Goal: Task Accomplishment & Management: Complete application form

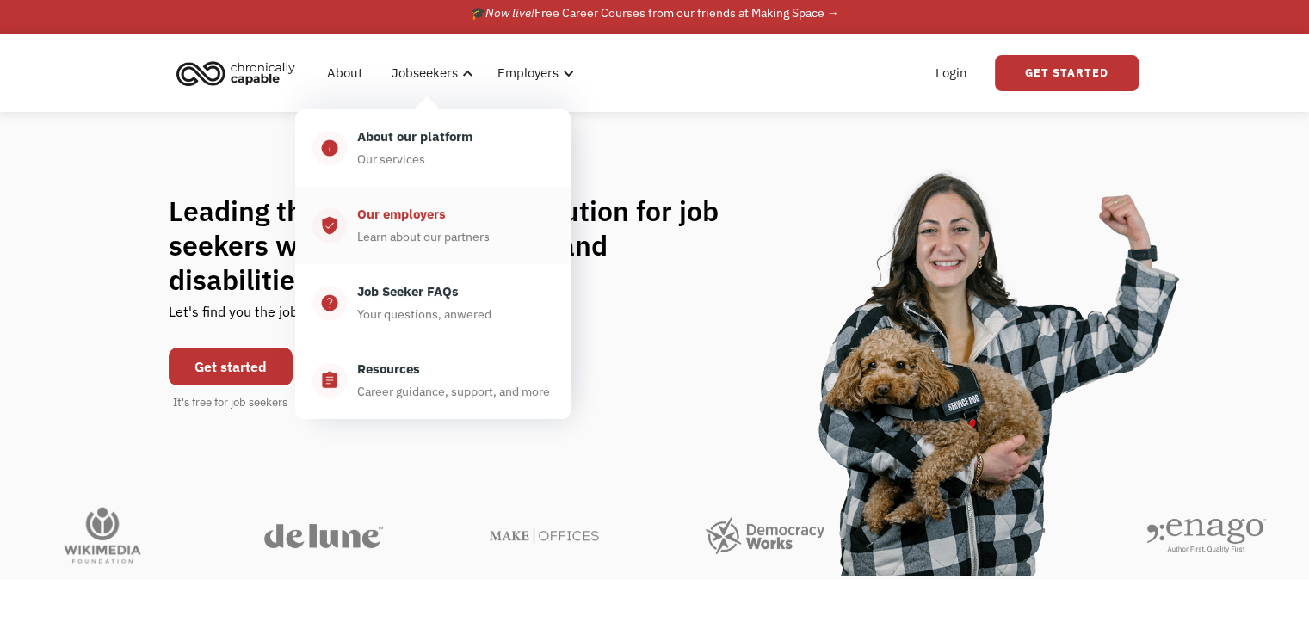
scroll to position [9, 0]
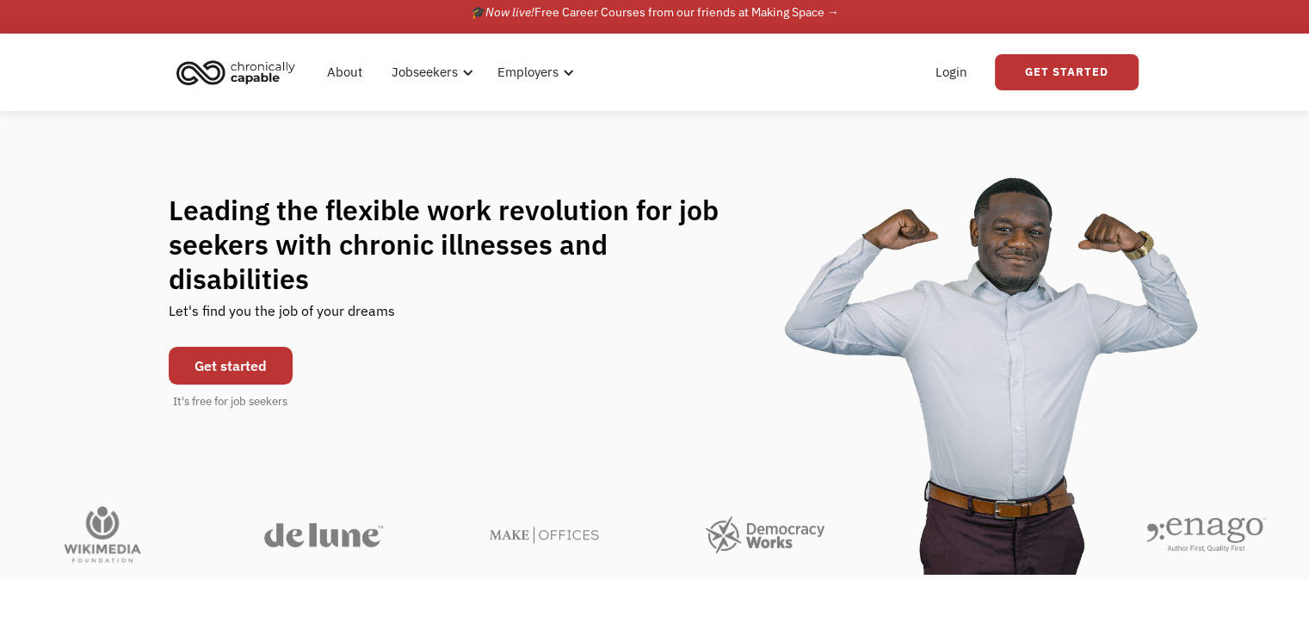
click at [273, 349] on link "Get started" at bounding box center [231, 366] width 124 height 38
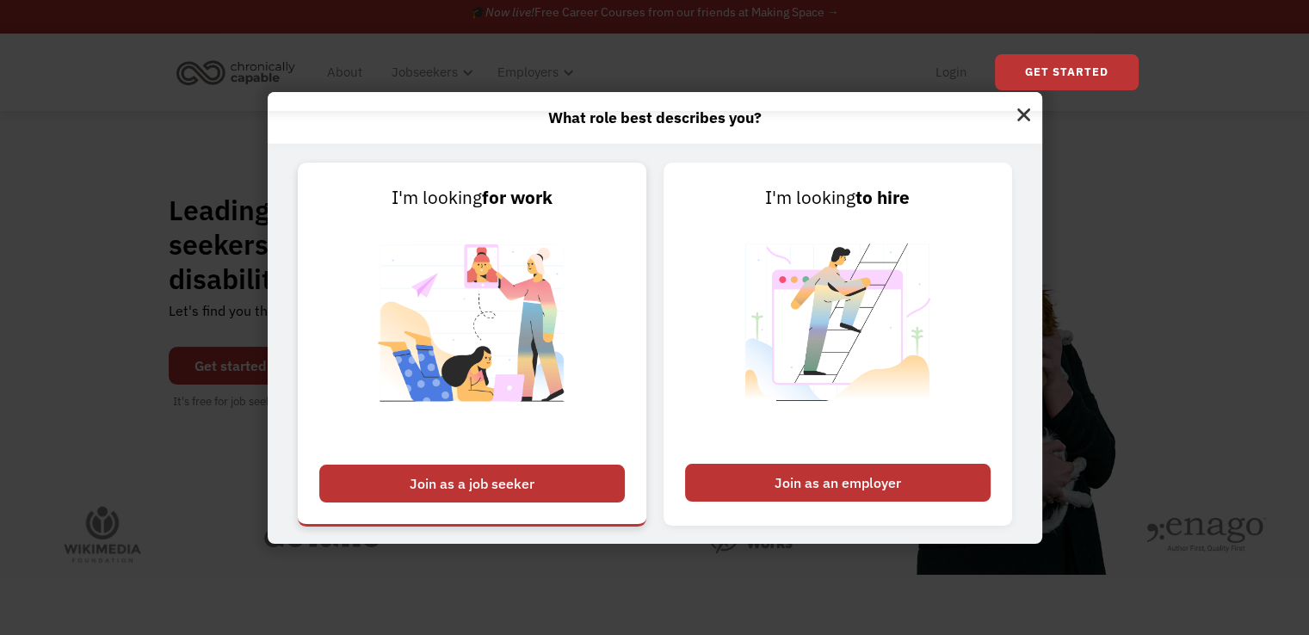
click at [551, 476] on div "Join as a job seeker" at bounding box center [471, 484] width 305 height 38
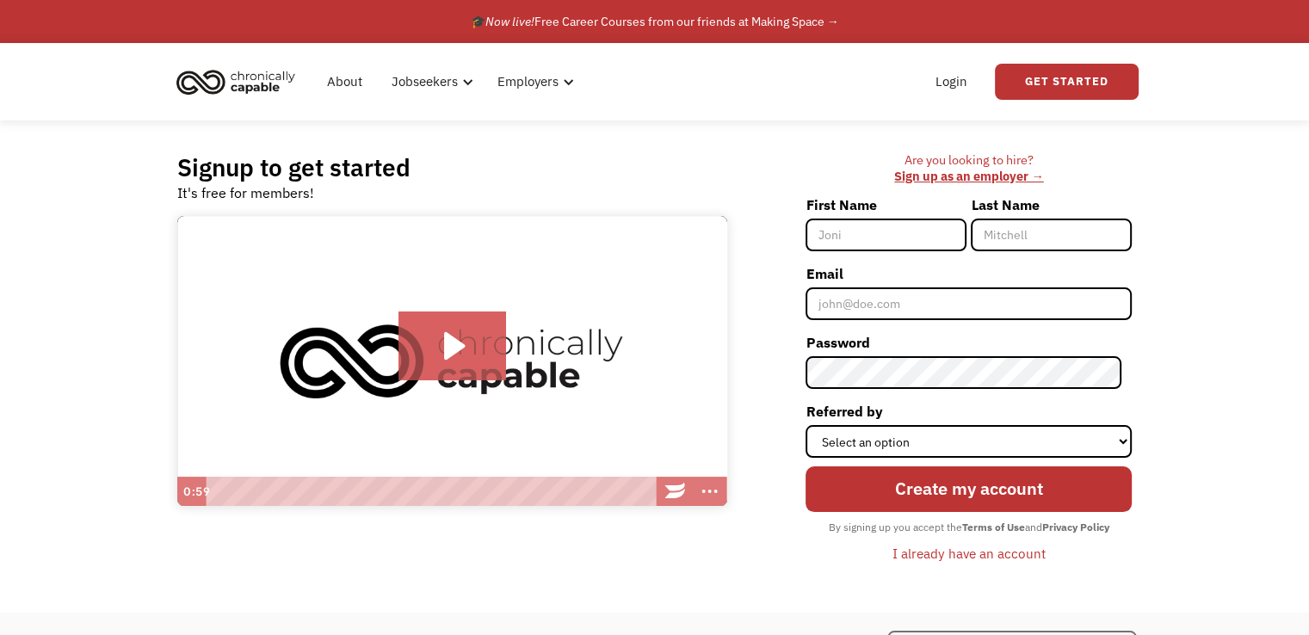
click at [848, 233] on input "First Name" at bounding box center [885, 235] width 161 height 33
type input "Lawrence"
type input "Kerry"
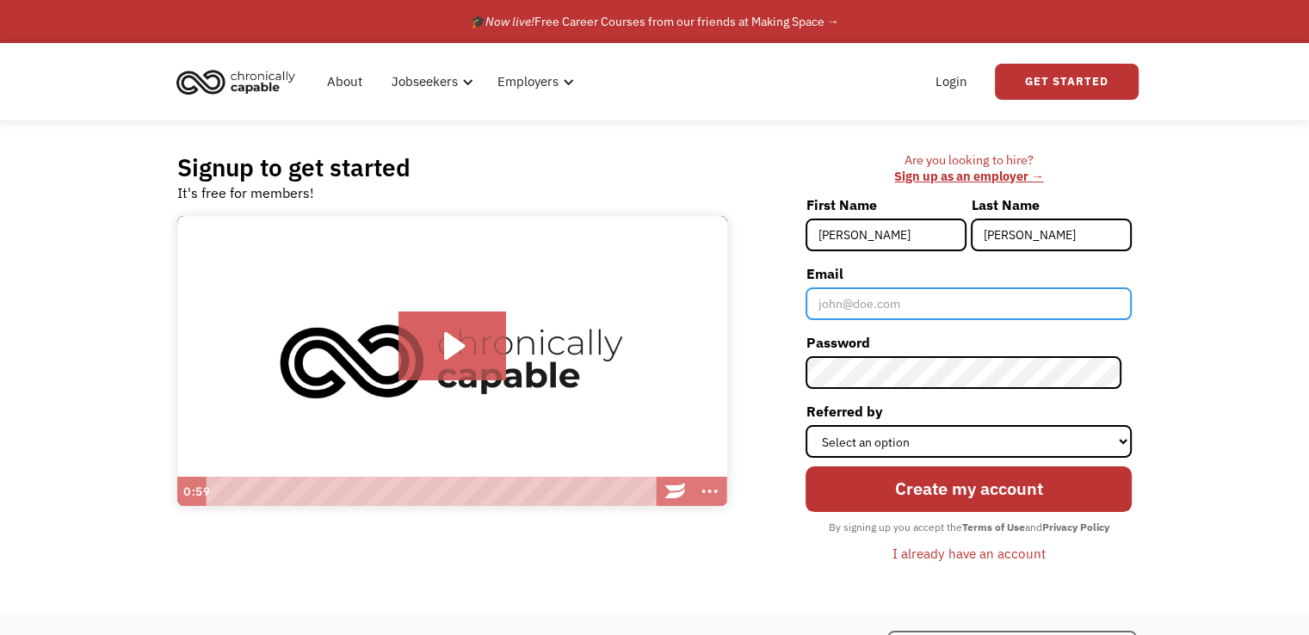
click at [857, 314] on input "Email" at bounding box center [968, 303] width 326 height 33
type input "Lawrencekerryry@gmail.com"
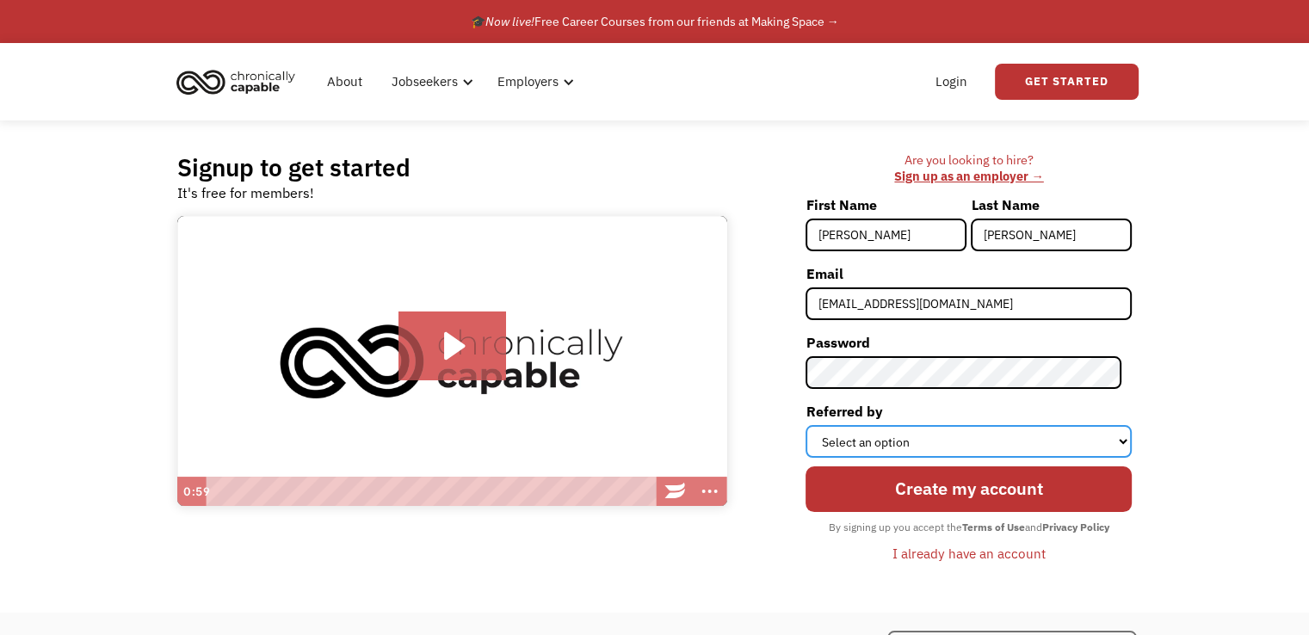
click at [939, 430] on select "Select an option Instagram Facebook Twitter Search Engine News Article Word of …" at bounding box center [968, 441] width 326 height 33
select select "Facebook"
click at [816, 425] on select "Select an option Instagram Facebook Twitter Search Engine News Article Word of …" at bounding box center [968, 441] width 326 height 33
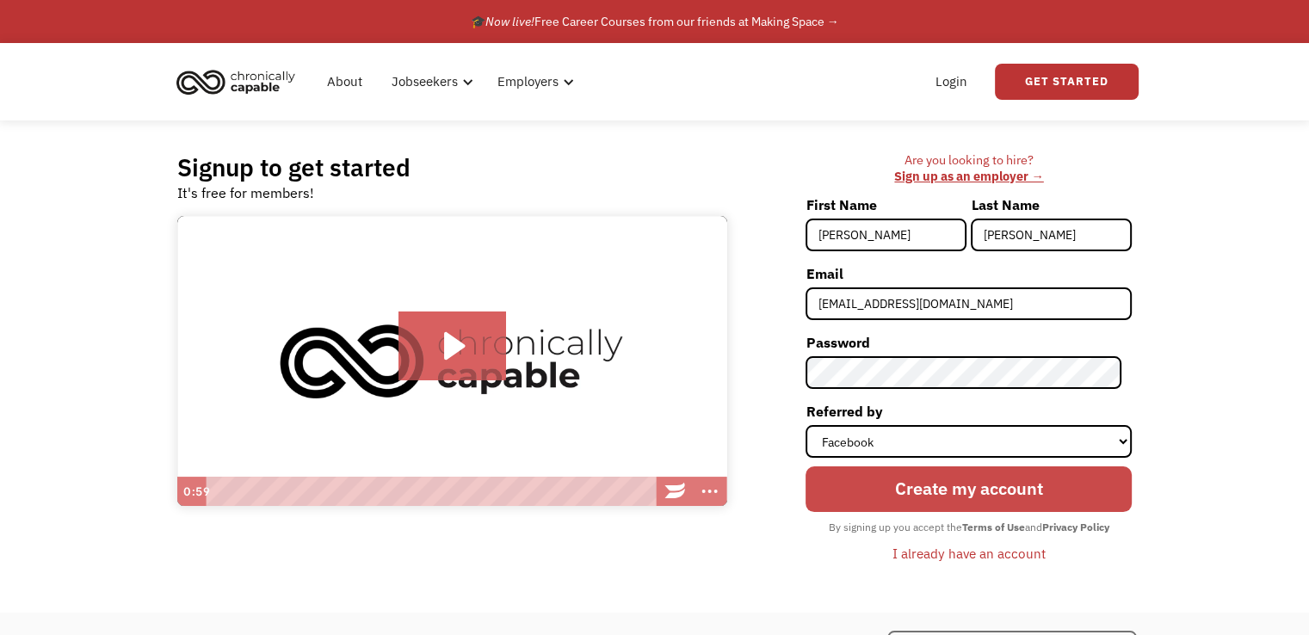
click at [955, 494] on input "Create my account" at bounding box center [968, 489] width 326 height 46
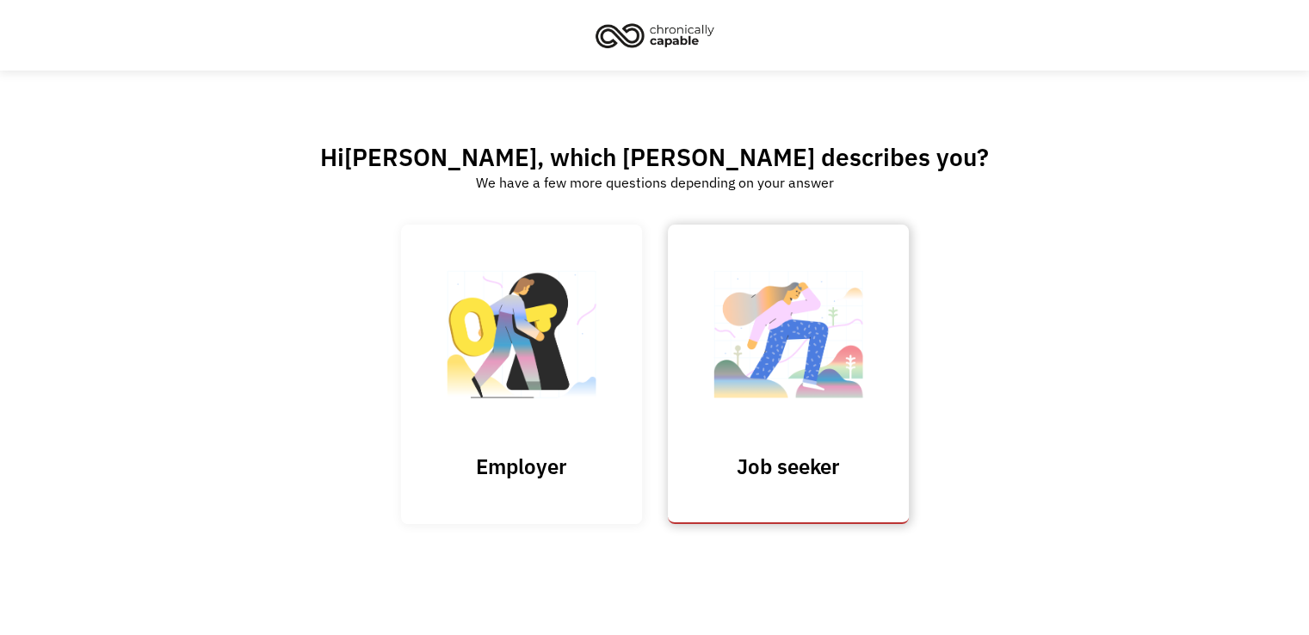
click at [902, 434] on link "Job seeker" at bounding box center [788, 374] width 241 height 299
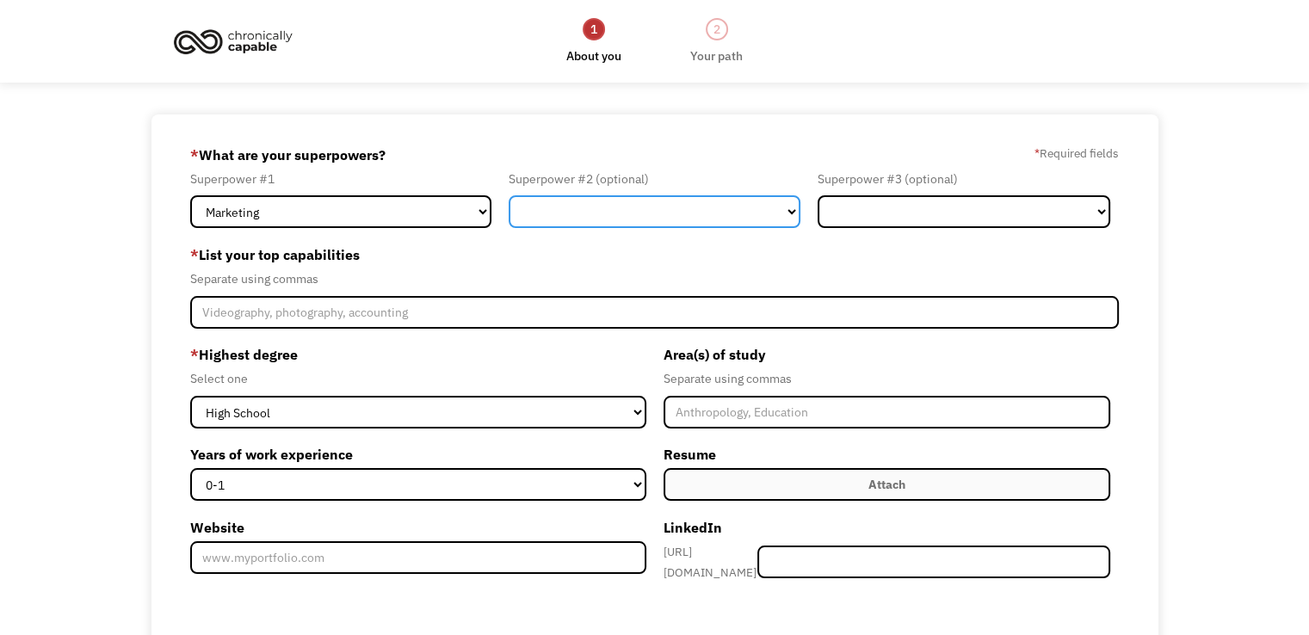
click at [595, 198] on select "Marketing Human Resources Finance Technology Operations Sales Industrial & Manu…" at bounding box center [654, 211] width 293 height 33
click at [508, 195] on select "Marketing Human Resources Finance Technology Operations Sales Industrial & Manu…" at bounding box center [654, 211] width 293 height 33
click at [588, 206] on select "Marketing Human Resources Finance Technology Operations Sales Industrial & Manu…" at bounding box center [654, 211] width 293 height 33
select select "Finance"
click at [508, 195] on select "Marketing Human Resources Finance Technology Operations Sales Industrial & Manu…" at bounding box center [654, 211] width 293 height 33
